Goal: Task Accomplishment & Management: Manage account settings

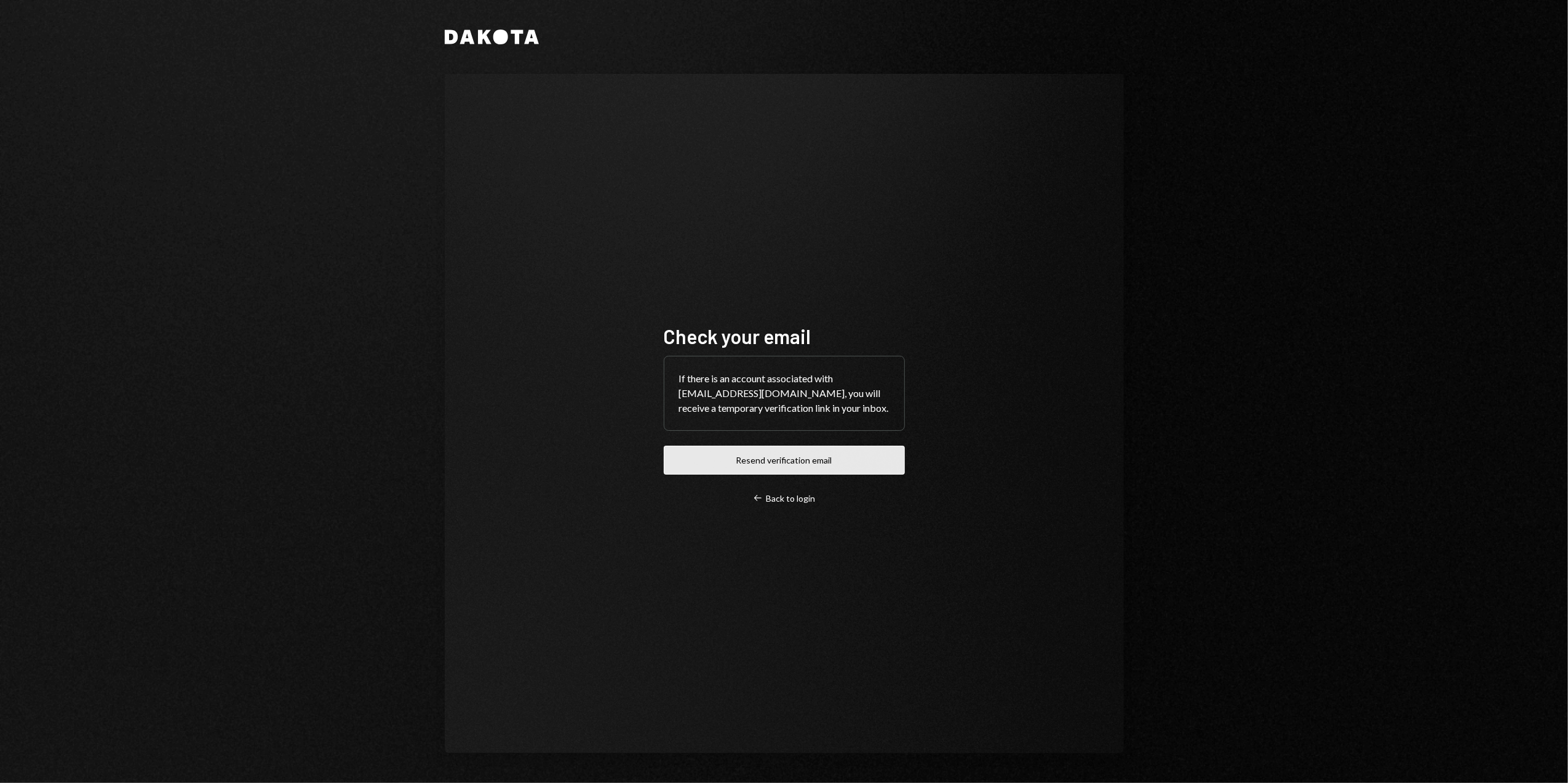
click at [791, 463] on button "Resend verification email" at bounding box center [784, 460] width 241 height 29
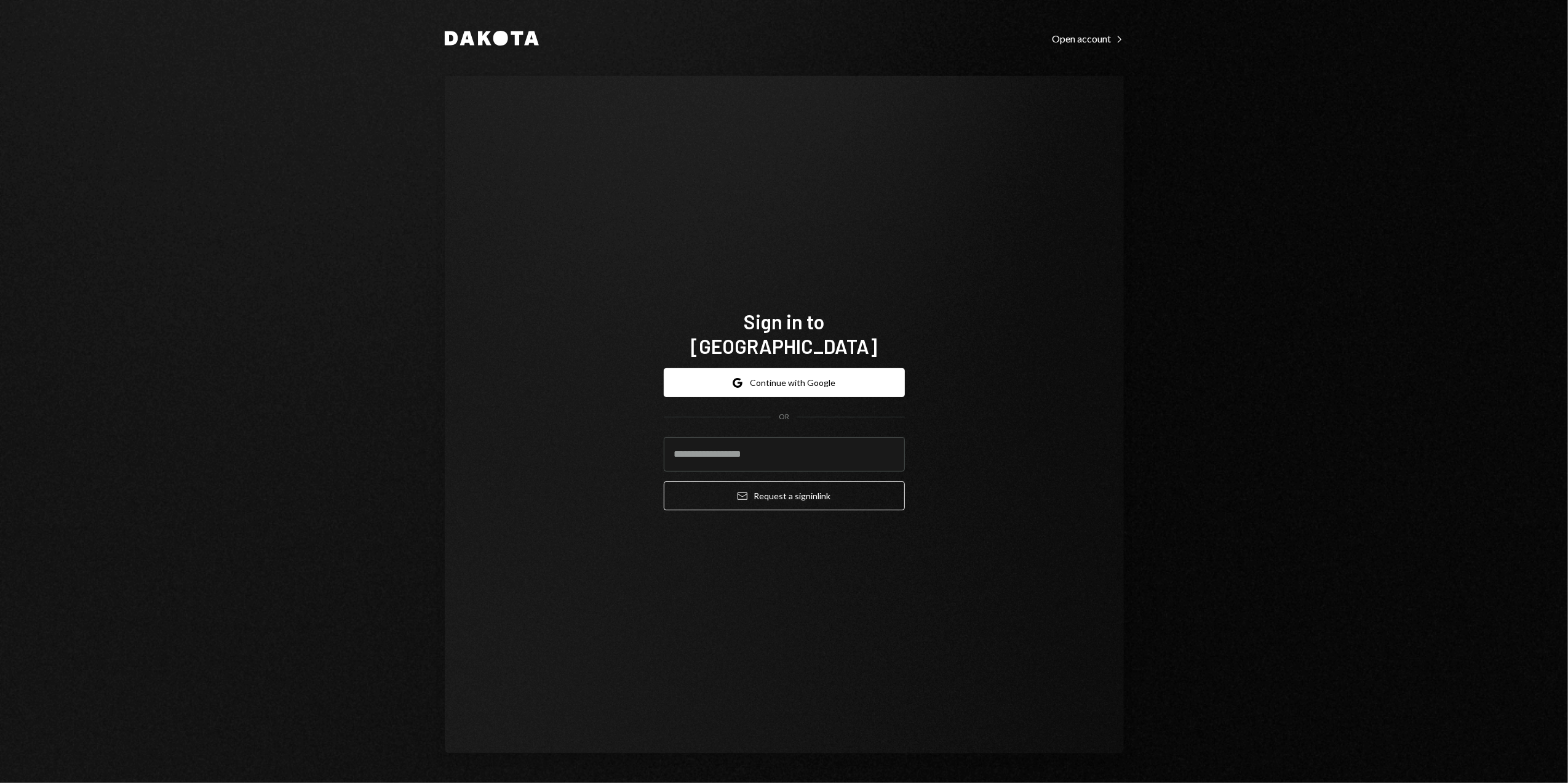
type input "**********"
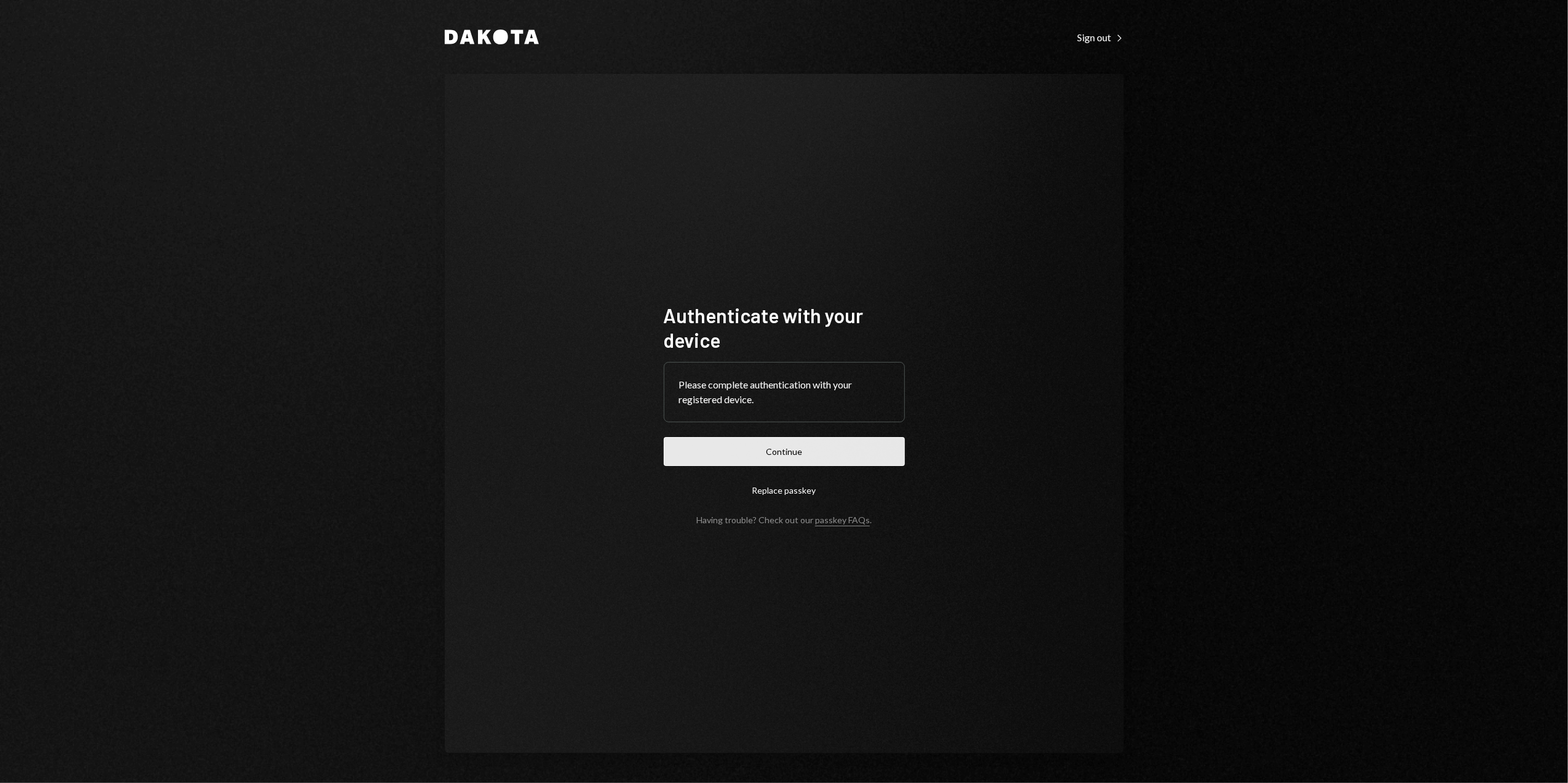
drag, startPoint x: 742, startPoint y: 449, endPoint x: 731, endPoint y: 449, distance: 11.0
click at [742, 449] on button "Continue" at bounding box center [784, 451] width 241 height 29
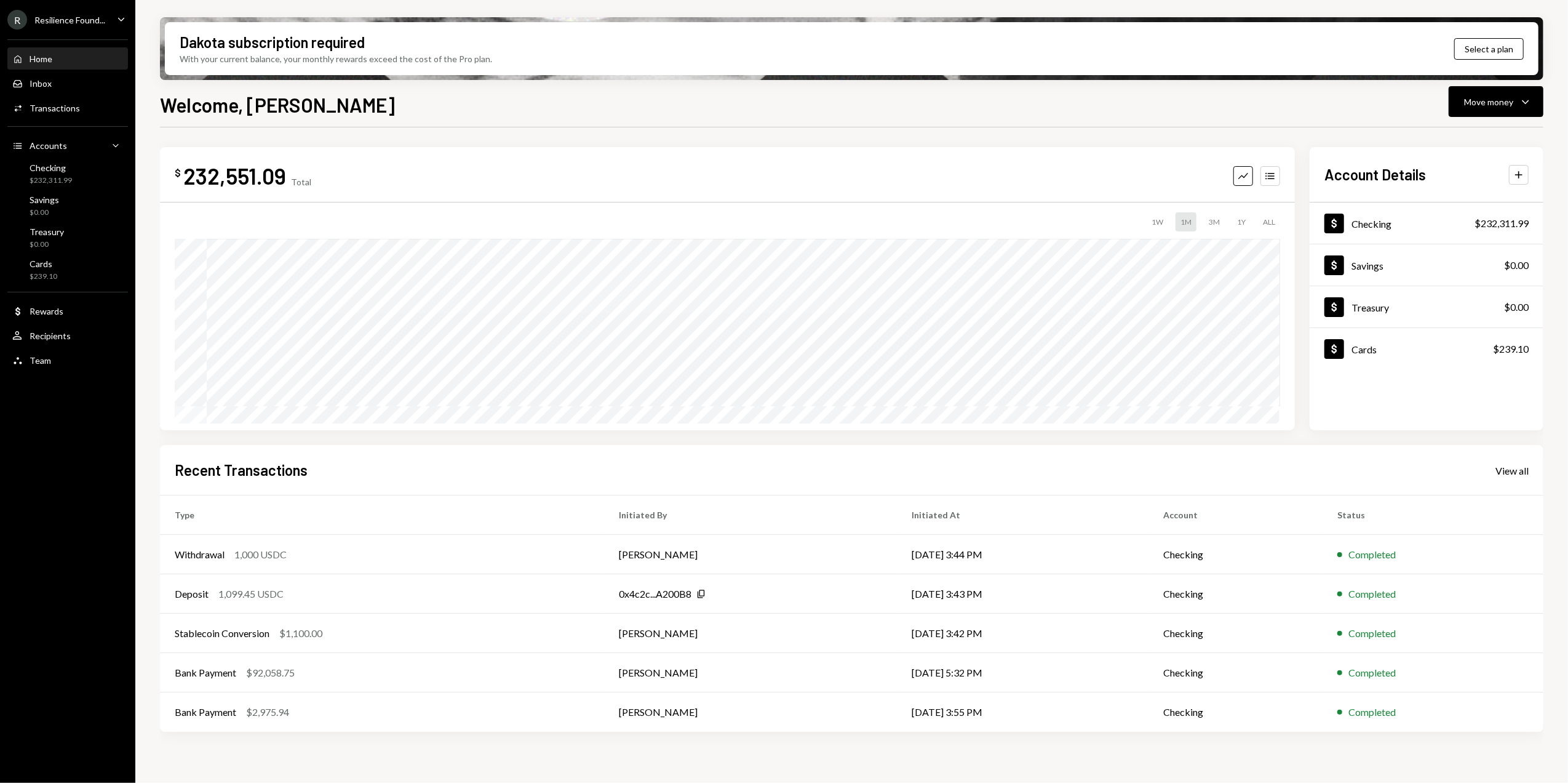
click at [91, 21] on div "Resilience Found..." at bounding box center [70, 20] width 71 height 10
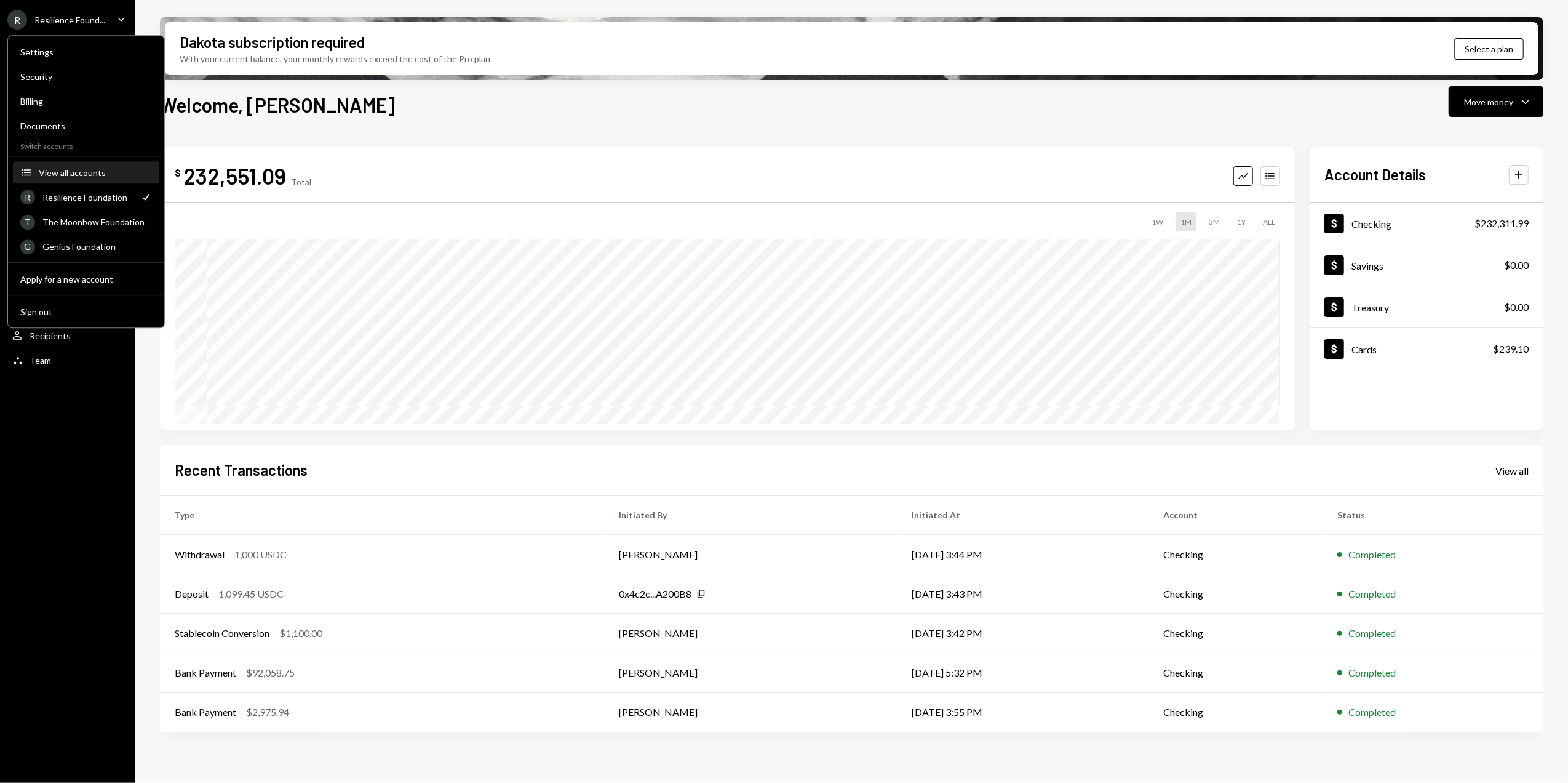
click at [57, 170] on div "View all accounts" at bounding box center [96, 172] width 113 height 10
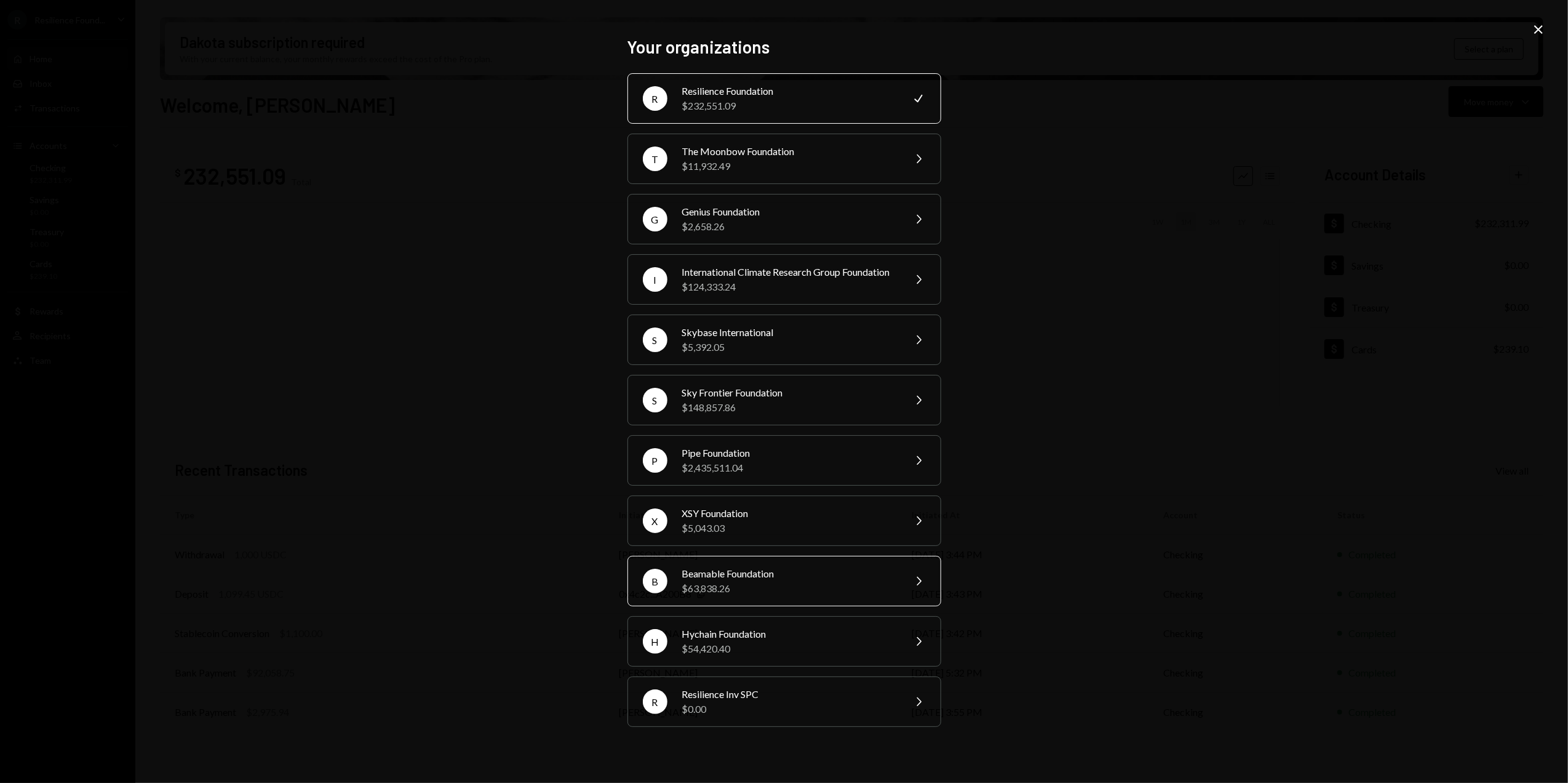
click at [741, 591] on div "$63,838.26" at bounding box center [789, 589] width 214 height 15
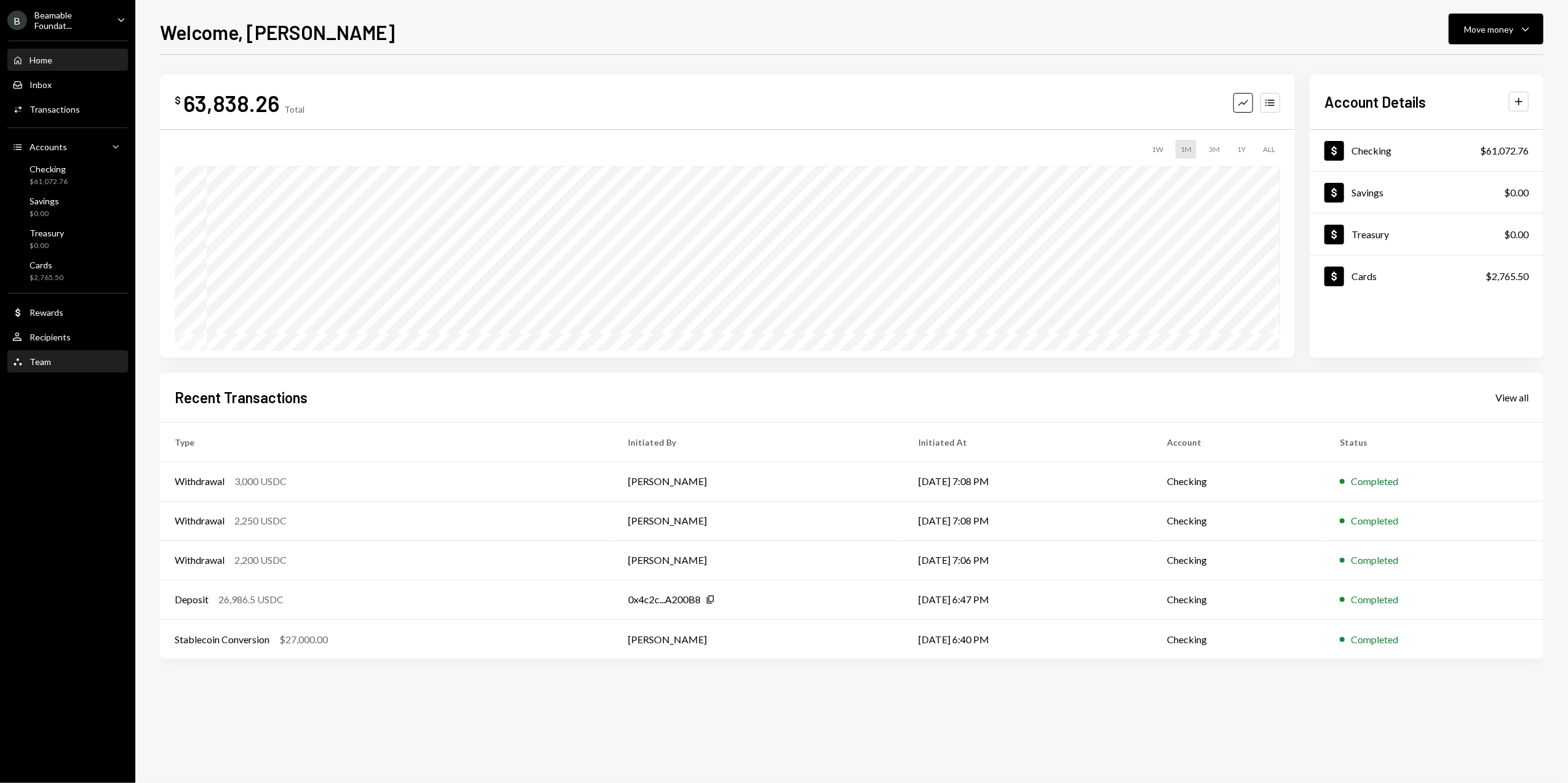
click at [40, 353] on div "Team Team" at bounding box center [68, 362] width 110 height 21
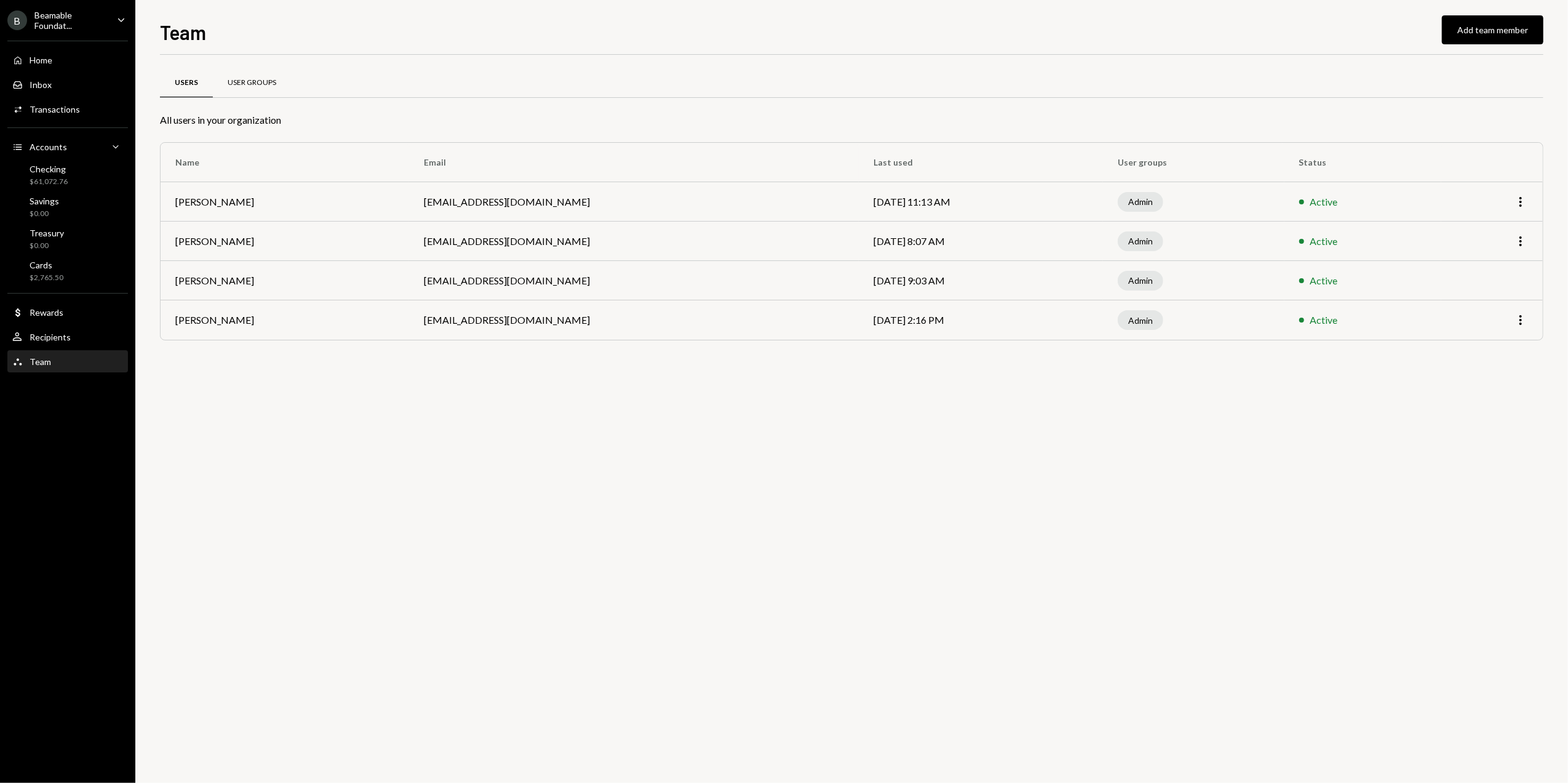
click at [254, 84] on div "User Groups" at bounding box center [252, 82] width 49 height 10
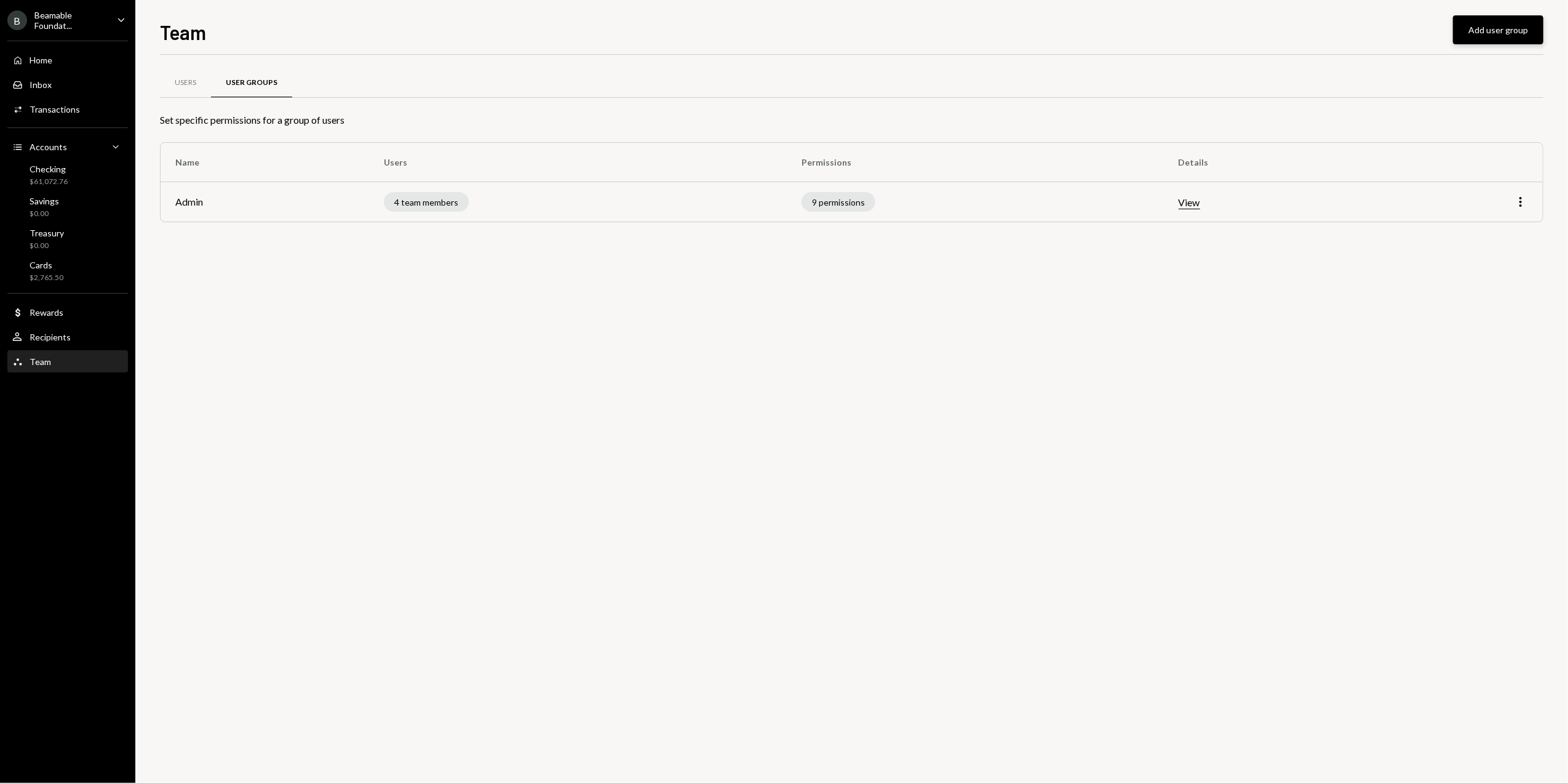
click at [1492, 33] on button "Add user group" at bounding box center [1498, 29] width 91 height 29
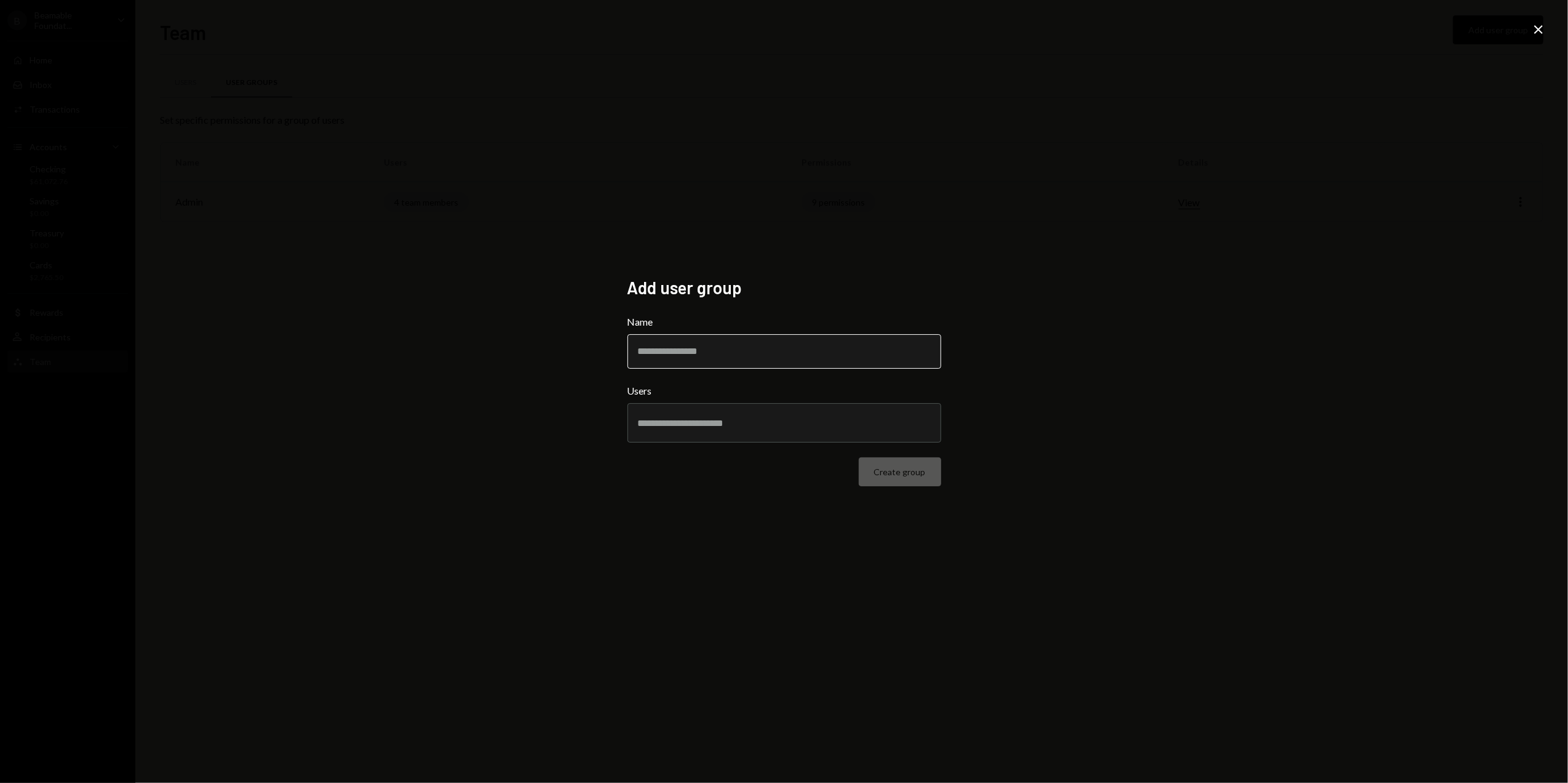
click at [684, 360] on input "Name" at bounding box center [784, 351] width 314 height 35
type input "**********"
click at [901, 478] on button "Create group" at bounding box center [900, 471] width 82 height 29
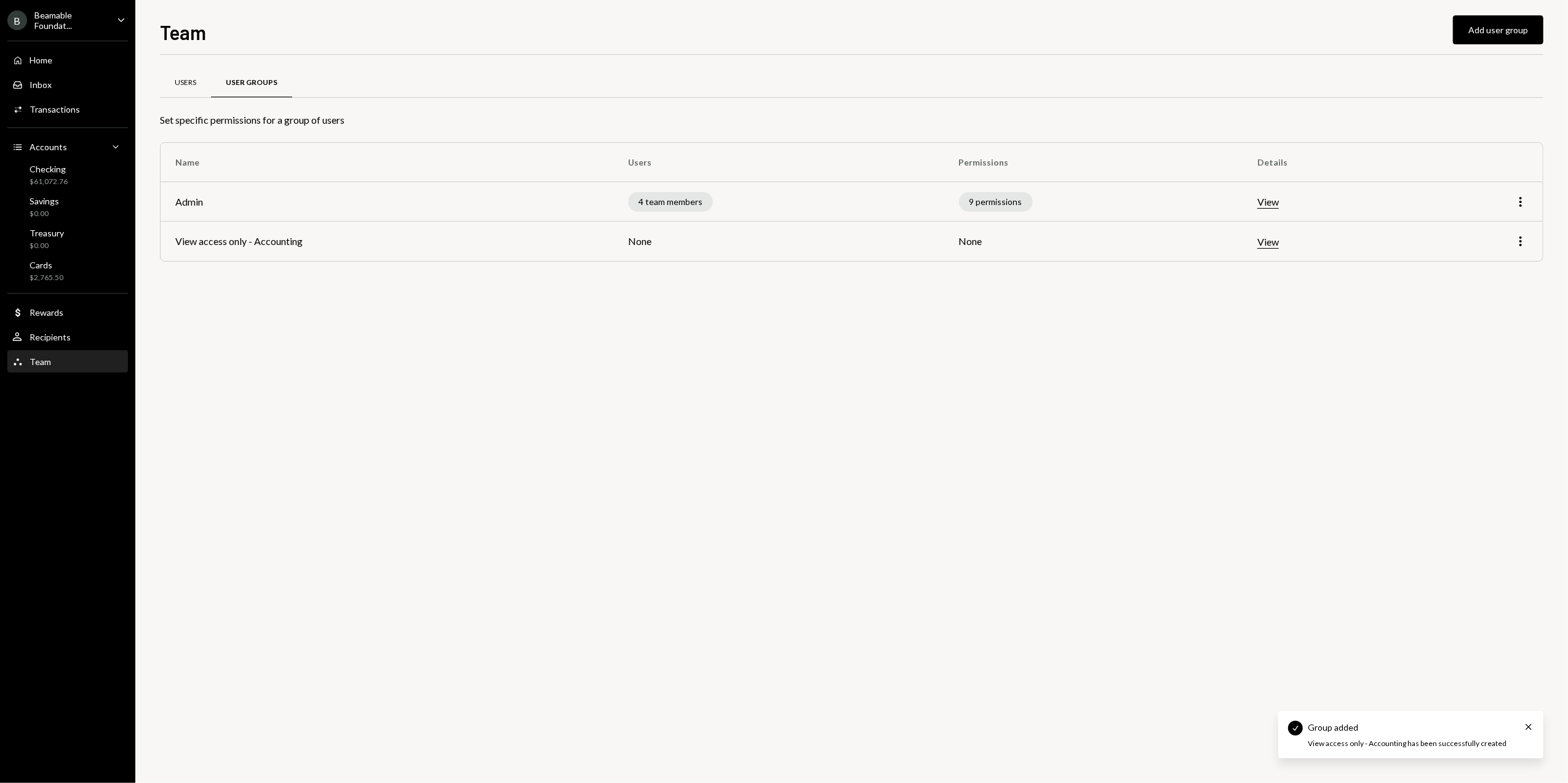
click at [183, 80] on div "Users" at bounding box center [185, 82] width 21 height 10
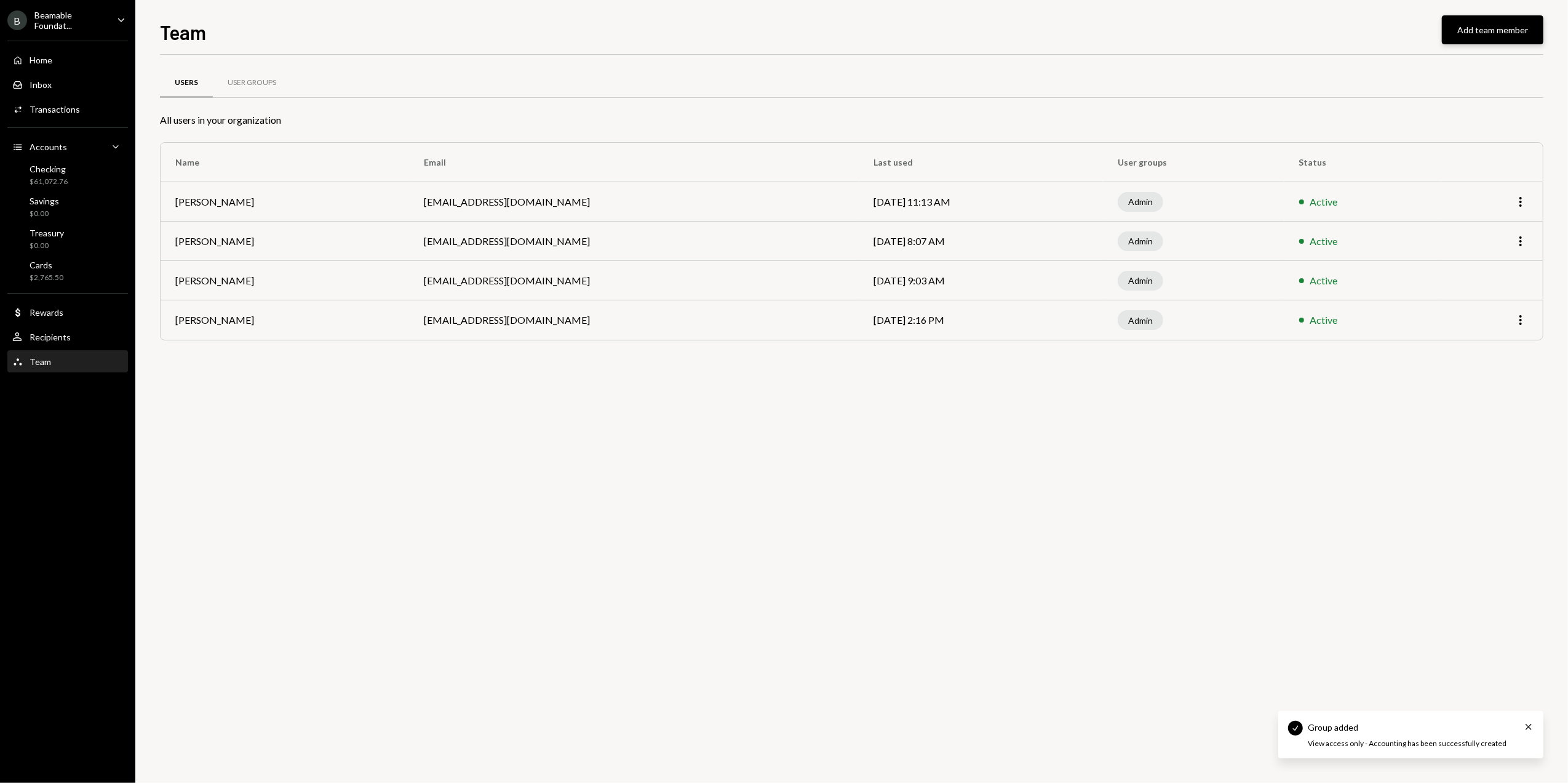
click at [1511, 24] on button "Add team member" at bounding box center [1493, 29] width 102 height 29
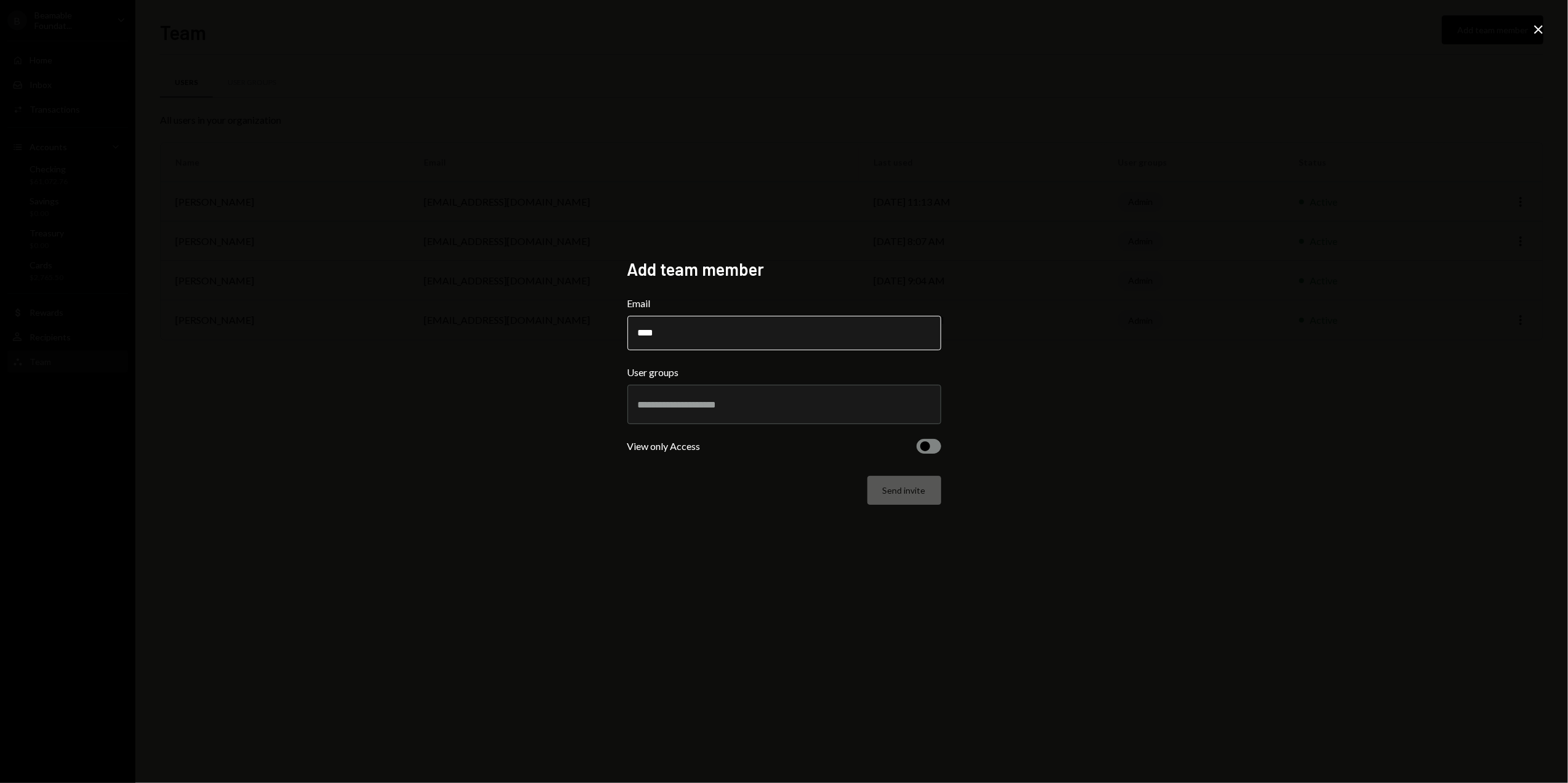
type input "**********"
click at [678, 407] on input "text" at bounding box center [784, 404] width 293 height 11
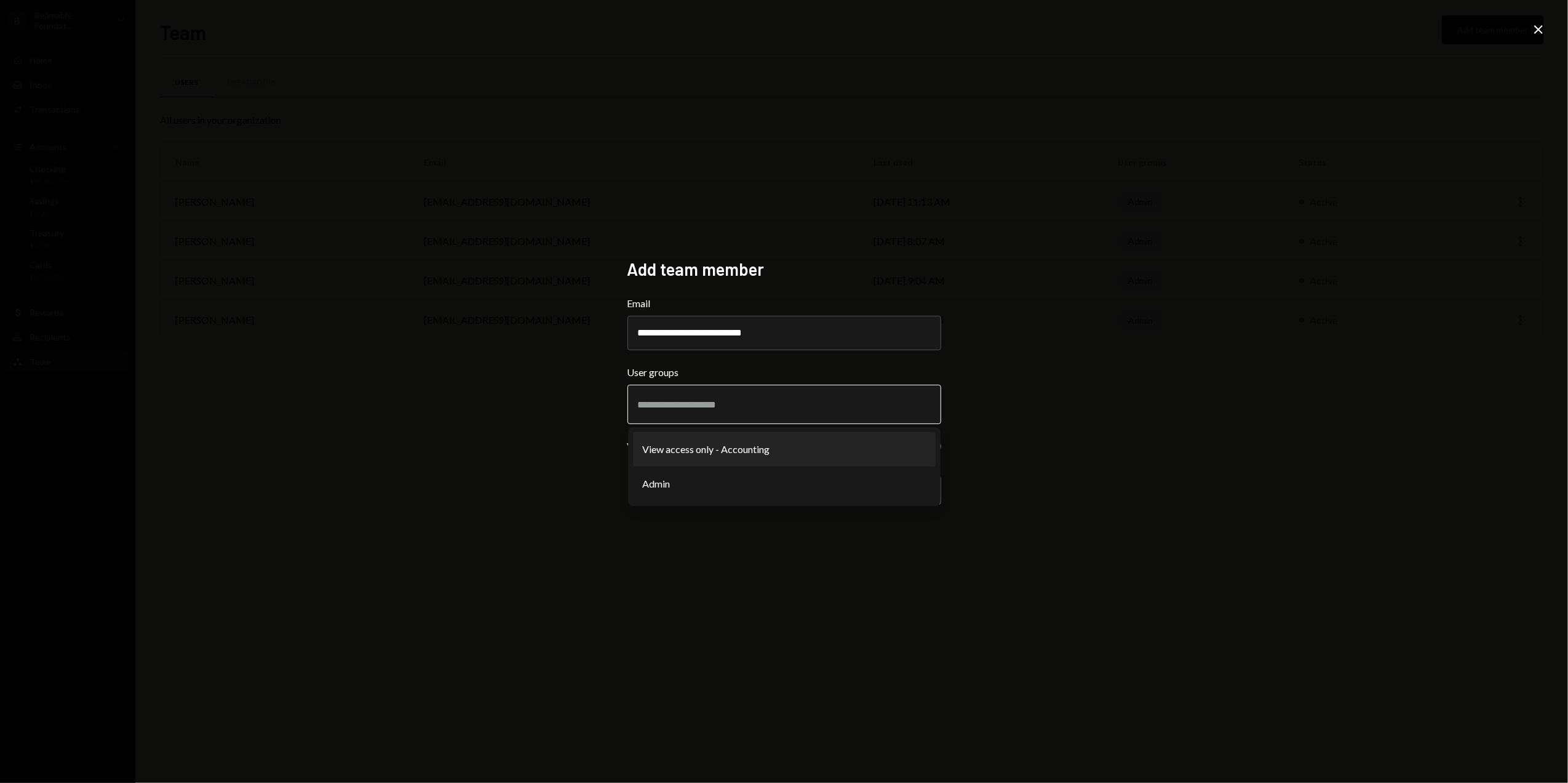
click at [679, 454] on li "View access only - Accounting" at bounding box center [784, 449] width 303 height 35
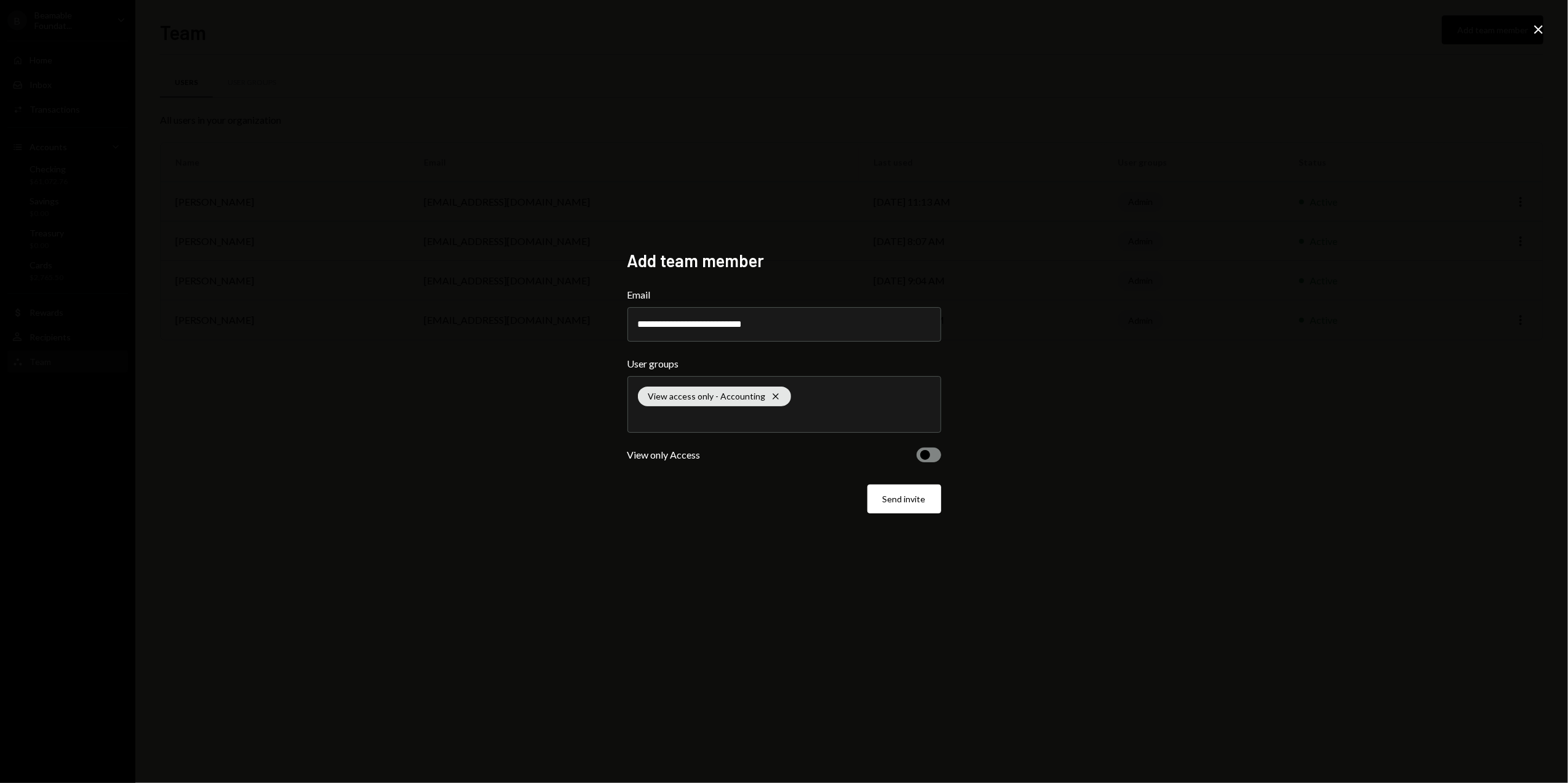
click at [932, 453] on button "button" at bounding box center [929, 454] width 24 height 15
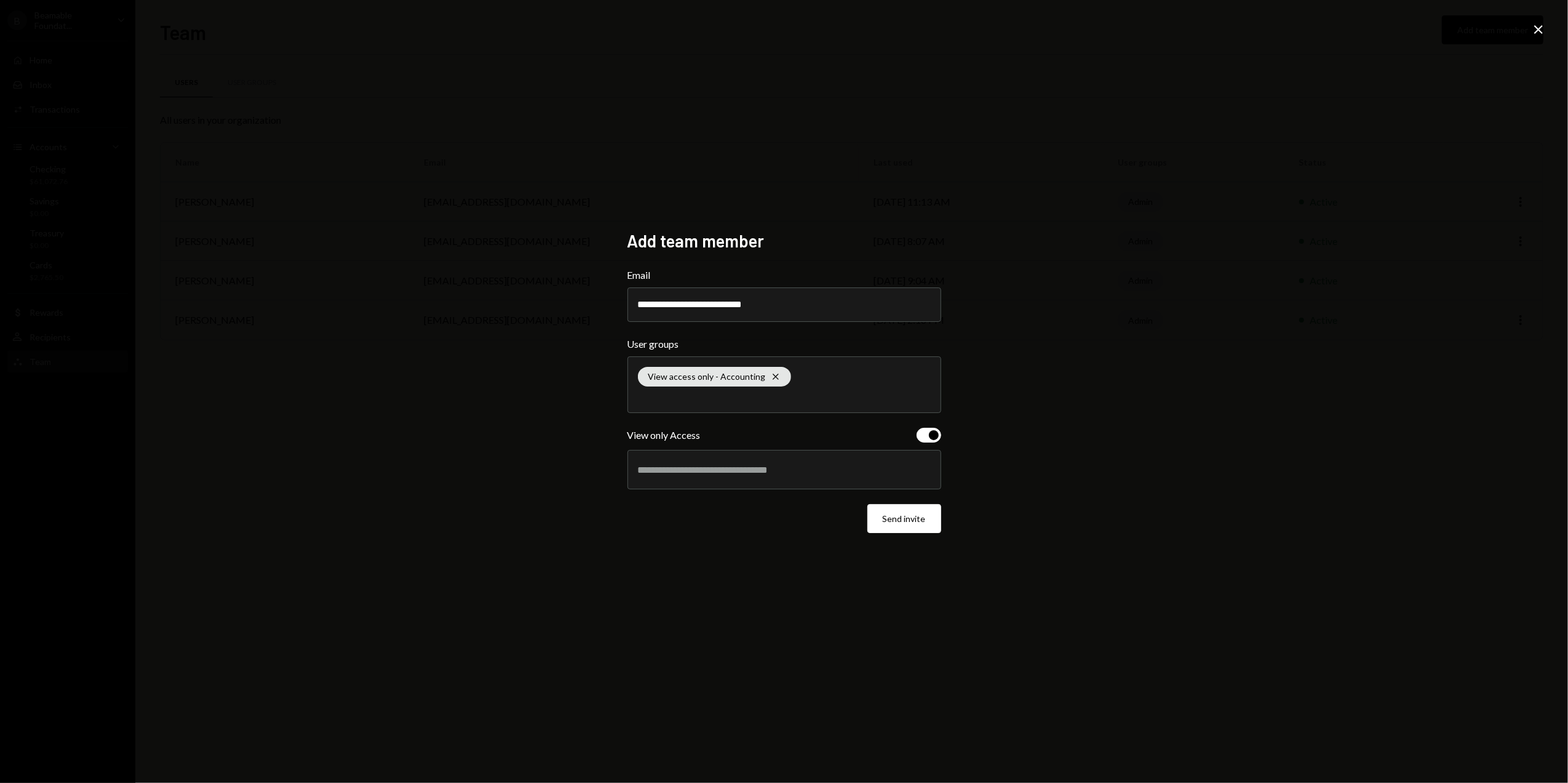
click at [726, 477] on div at bounding box center [784, 469] width 293 height 31
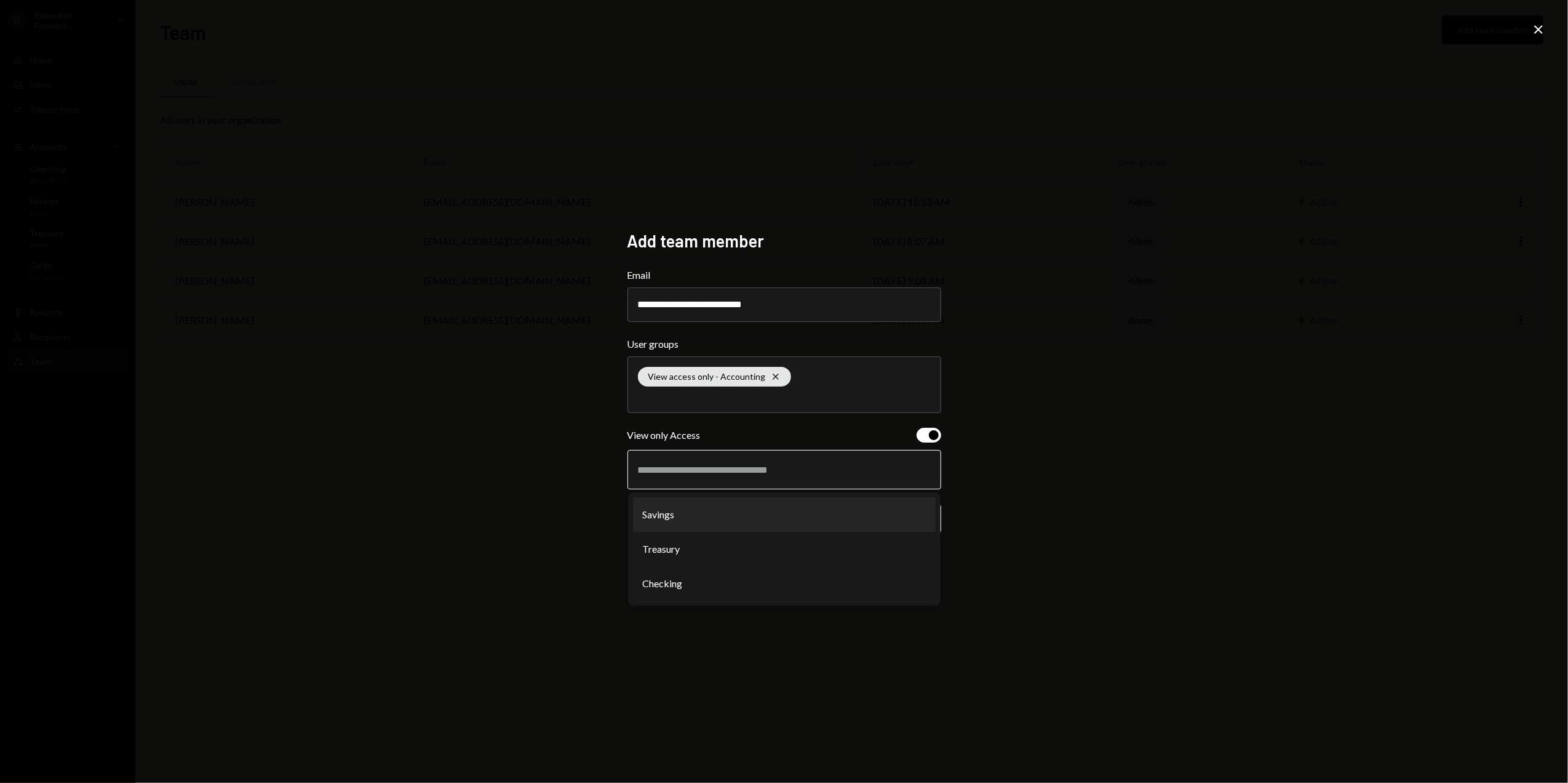
click at [667, 516] on li "Savings" at bounding box center [784, 514] width 303 height 35
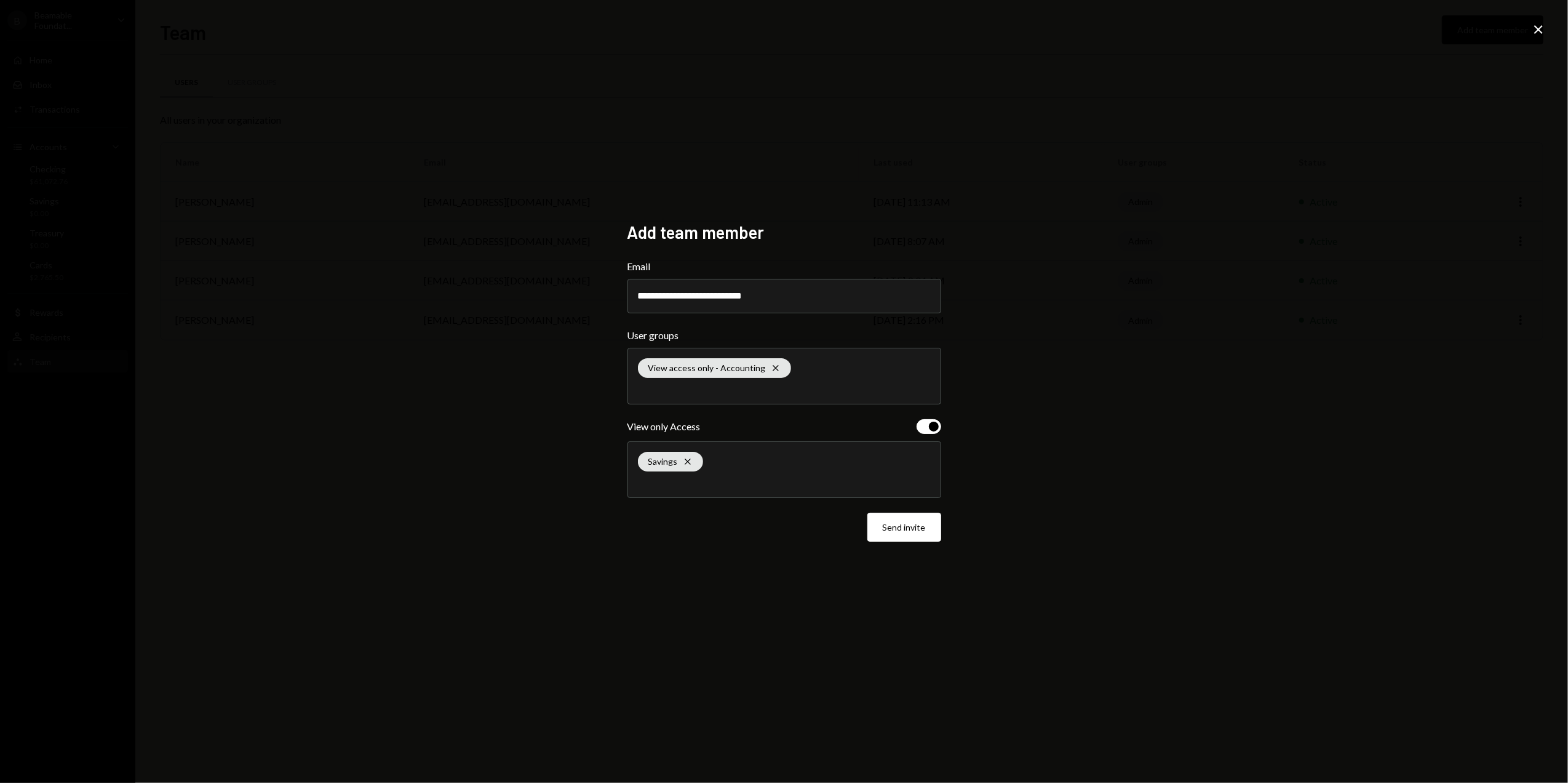
click at [756, 474] on div "Savings Cross" at bounding box center [784, 469] width 293 height 55
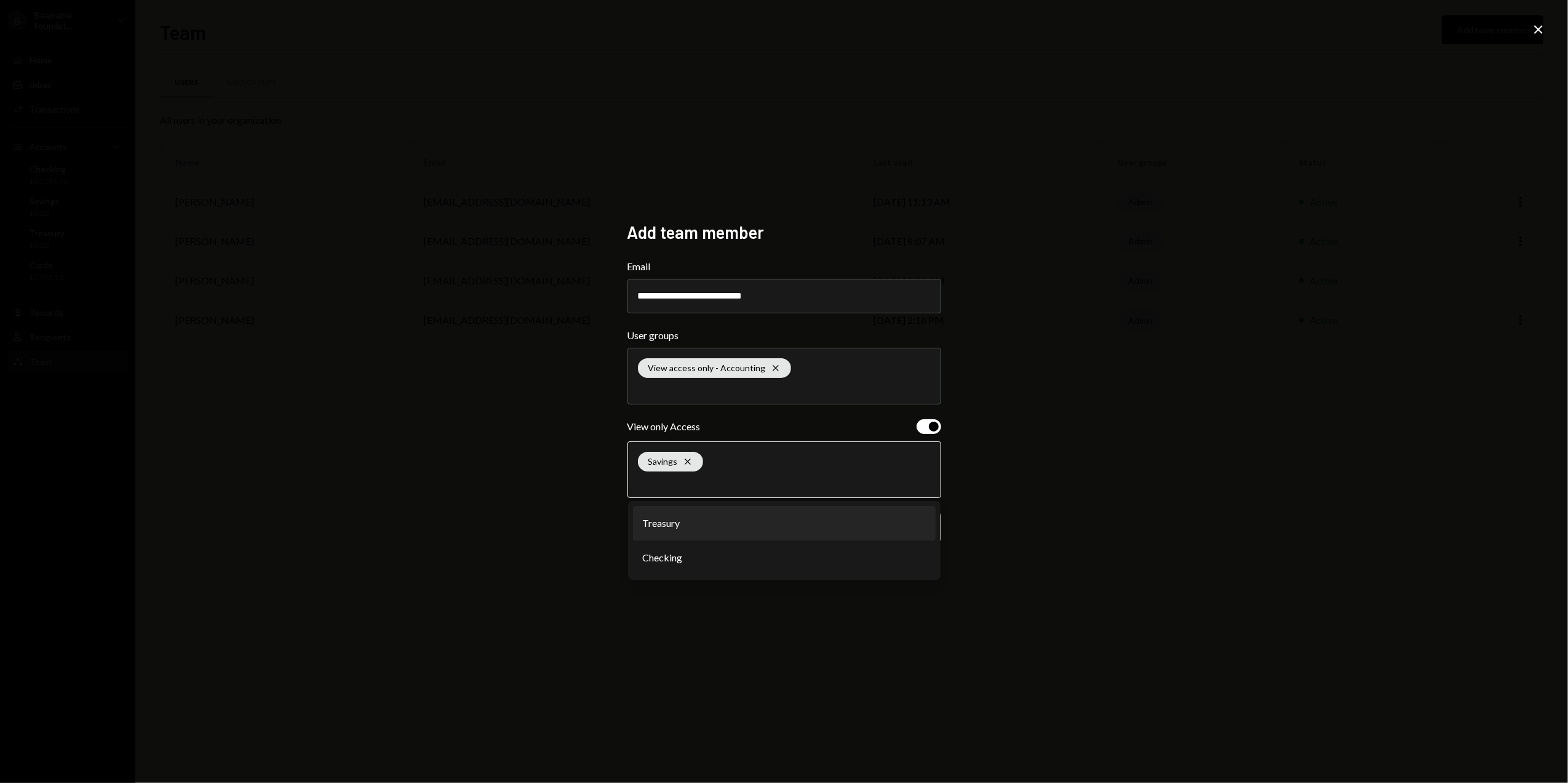
click at [687, 522] on li "Treasury" at bounding box center [784, 523] width 303 height 35
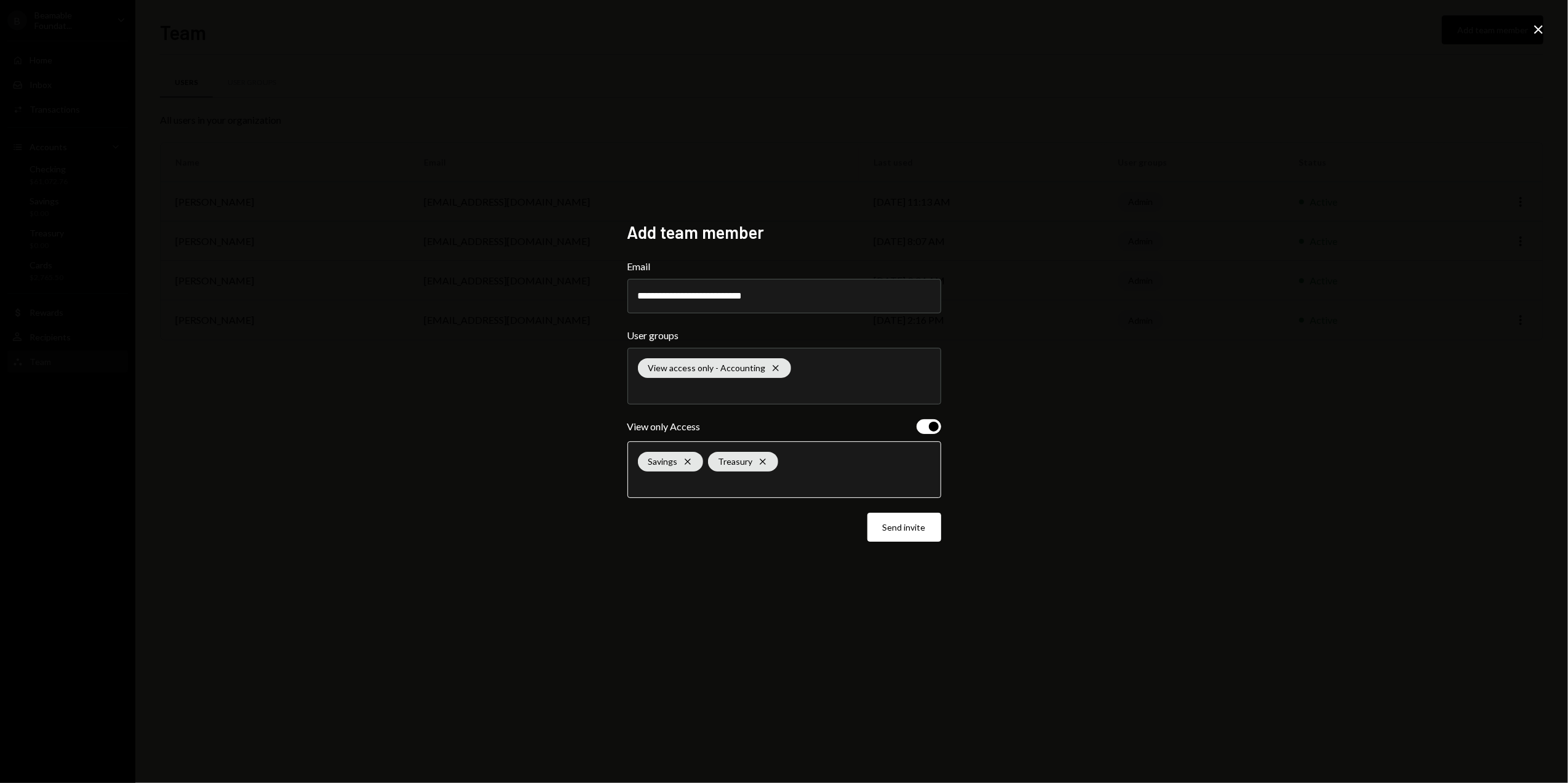
drag, startPoint x: 764, startPoint y: 480, endPoint x: 742, endPoint y: 499, distance: 29.1
click at [764, 481] on input "text" at bounding box center [784, 482] width 293 height 11
click at [711, 535] on li "Checking" at bounding box center [784, 523] width 303 height 35
click at [894, 533] on button "Send invite" at bounding box center [904, 527] width 74 height 29
